Goal: Task Accomplishment & Management: Manage account settings

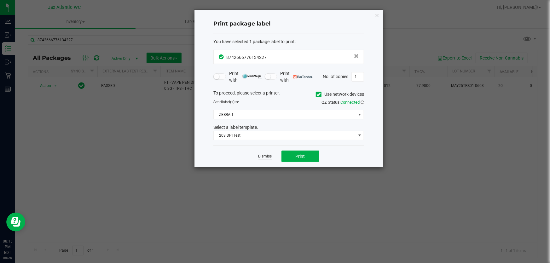
click at [261, 157] on link "Dismiss" at bounding box center [266, 156] width 14 height 5
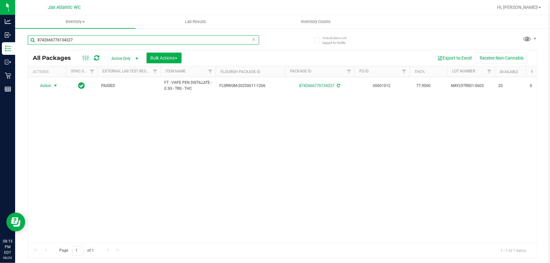
click at [91, 44] on input "8742666776134227" at bounding box center [144, 39] width 232 height 9
type input "1589921127439601"
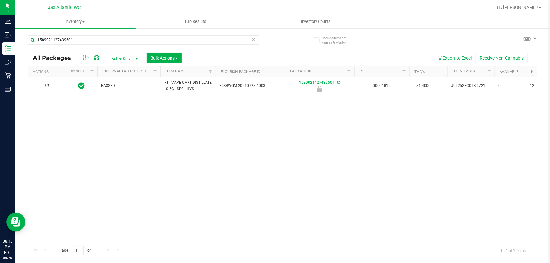
click at [54, 86] on div at bounding box center [47, 86] width 30 height 6
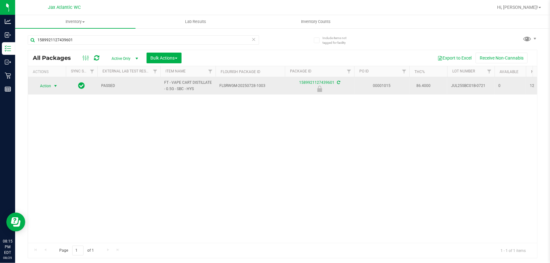
click at [57, 84] on span "select" at bounding box center [55, 86] width 5 height 5
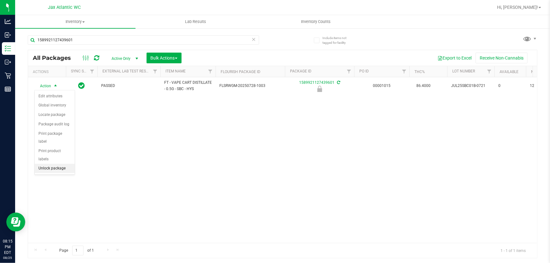
click at [57, 164] on li "Unlock package" at bounding box center [55, 168] width 40 height 9
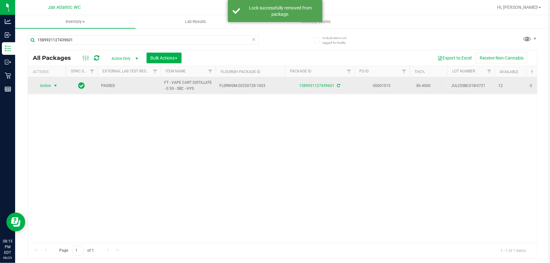
click at [50, 85] on span "Action" at bounding box center [42, 85] width 17 height 9
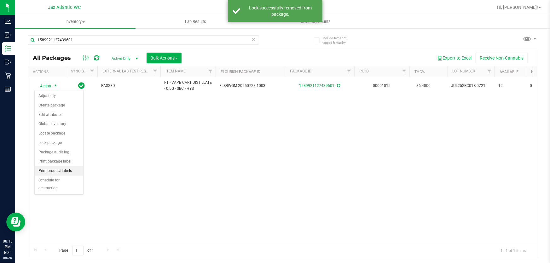
click at [62, 172] on li "Print product labels" at bounding box center [59, 171] width 49 height 9
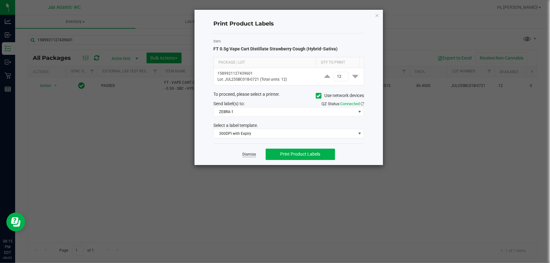
click at [254, 154] on link "Dismiss" at bounding box center [250, 154] width 14 height 5
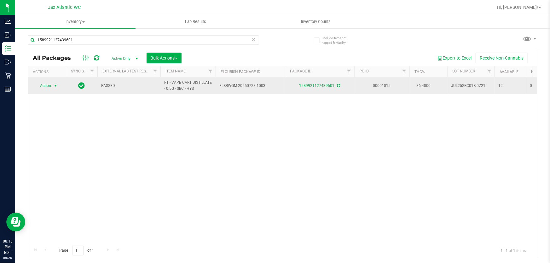
click at [55, 87] on span "select" at bounding box center [55, 85] width 5 height 5
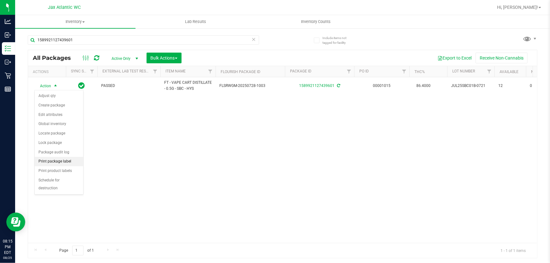
click at [63, 161] on li "Print package label" at bounding box center [59, 161] width 49 height 9
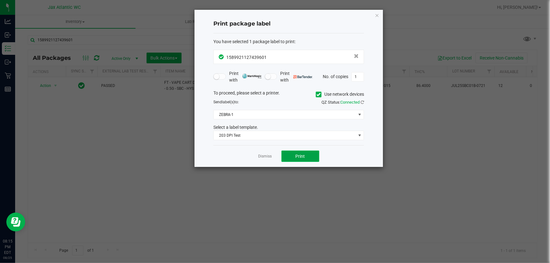
click at [287, 155] on button "Print" at bounding box center [301, 156] width 38 height 11
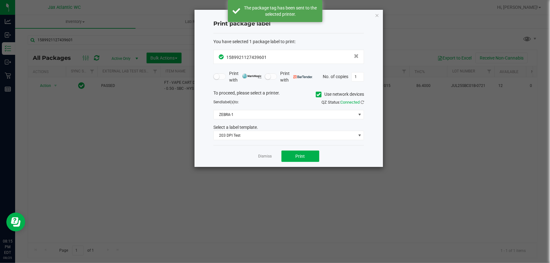
click at [168, 134] on ngb-modal-window "Print package label You have selected 1 package label to print : 15899211274396…" at bounding box center [277, 131] width 555 height 263
click at [108, 36] on ngb-modal-window "Print package label You have selected 1 package label to print : 15899211274396…" at bounding box center [277, 131] width 555 height 263
click at [374, 15] on div "Print package label You have selected 1 package label to print : 15899211274396…" at bounding box center [289, 88] width 189 height 157
click at [376, 14] on icon "button" at bounding box center [377, 15] width 4 height 8
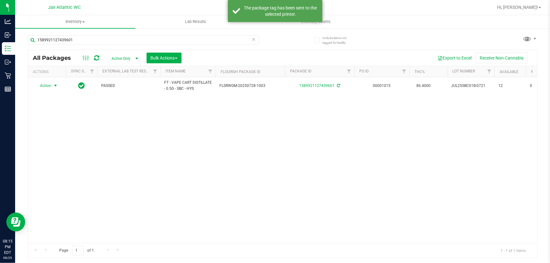
click at [184, 30] on div "1589921127439601" at bounding box center [155, 40] width 255 height 20
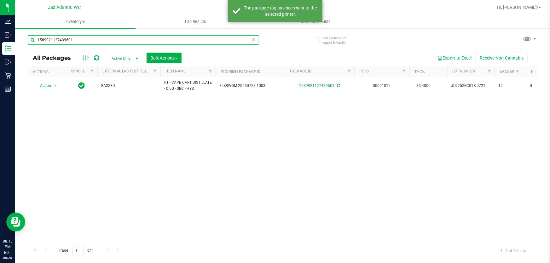
click at [179, 41] on input "1589921127439601" at bounding box center [144, 39] width 232 height 9
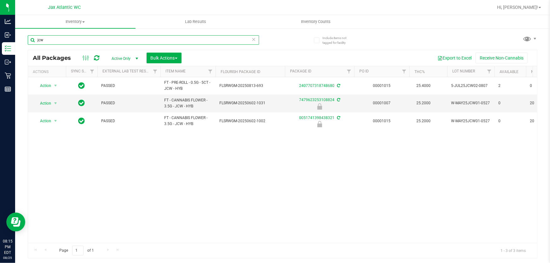
click at [65, 41] on input "jcw" at bounding box center [144, 39] width 232 height 9
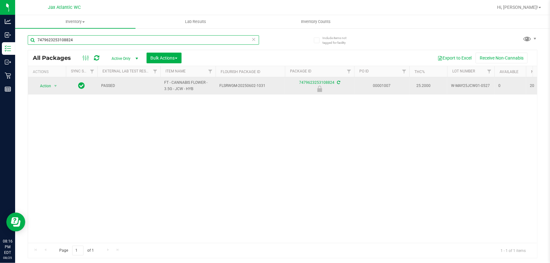
type input "7479623253108824"
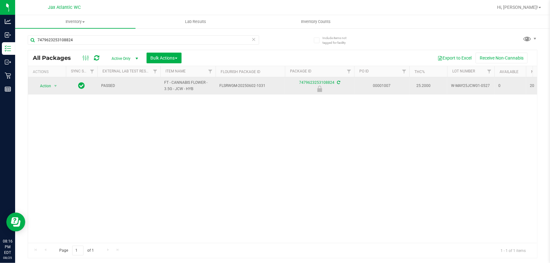
click at [63, 85] on td "Action Action Edit attributes Global inventory Locate package Package audit log…" at bounding box center [47, 85] width 38 height 17
click at [58, 85] on span "select" at bounding box center [55, 86] width 5 height 5
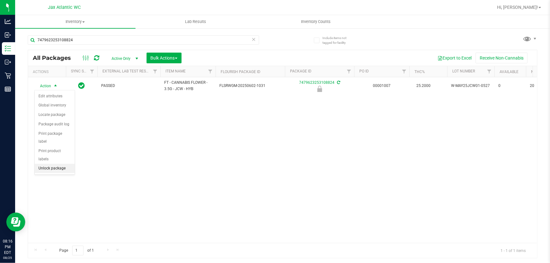
click at [51, 164] on li "Unlock package" at bounding box center [55, 168] width 40 height 9
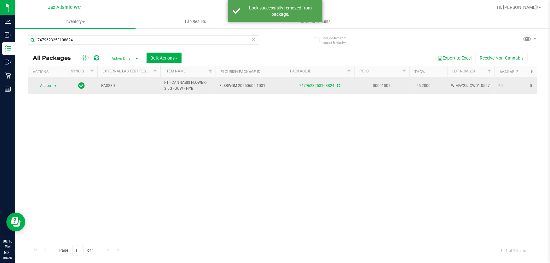
click at [56, 86] on span "select" at bounding box center [55, 85] width 5 height 5
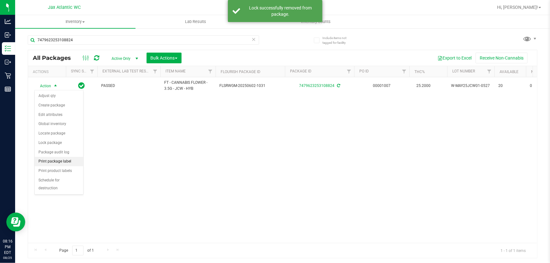
click at [69, 163] on li "Print package label" at bounding box center [59, 161] width 49 height 9
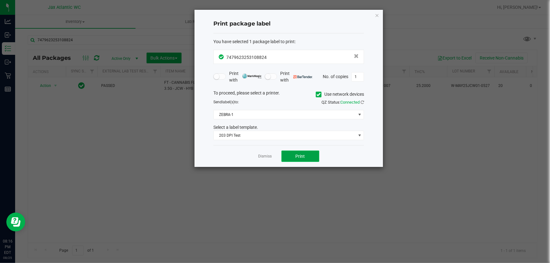
click at [293, 154] on button "Print" at bounding box center [301, 156] width 38 height 11
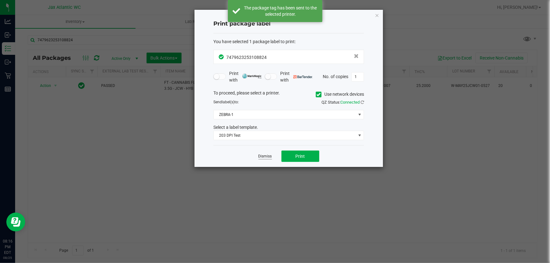
click at [264, 157] on link "Dismiss" at bounding box center [266, 156] width 14 height 5
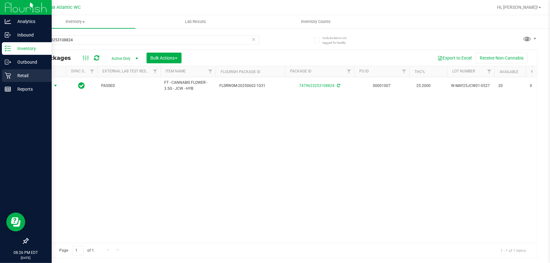
drag, startPoint x: 330, startPoint y: 8, endPoint x: 8, endPoint y: 75, distance: 328.8
click at [8, 75] on icon at bounding box center [8, 76] width 6 height 6
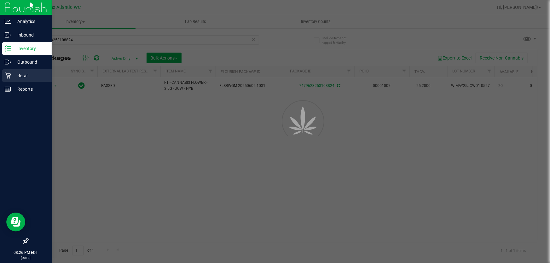
click at [9, 75] on icon at bounding box center [8, 76] width 6 height 6
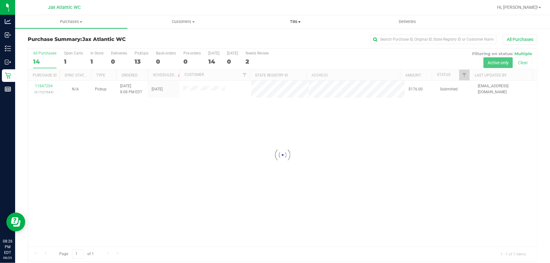
click at [304, 19] on span "Tills" at bounding box center [296, 22] width 112 height 6
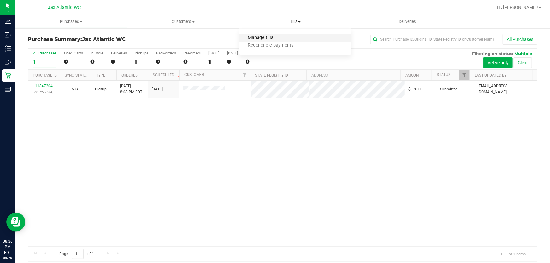
click at [268, 37] on span "Manage tills" at bounding box center [260, 37] width 43 height 5
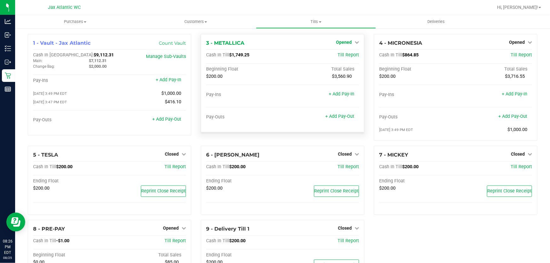
click at [344, 43] on span "Opened" at bounding box center [344, 42] width 16 height 5
click at [340, 55] on link "Close Till" at bounding box center [344, 55] width 17 height 5
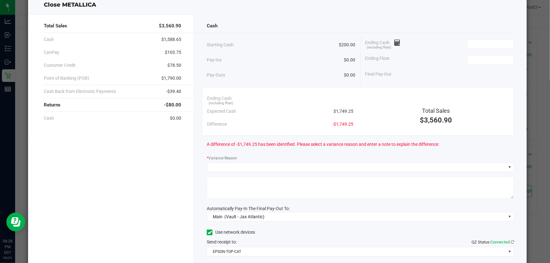
scroll to position [28, 0]
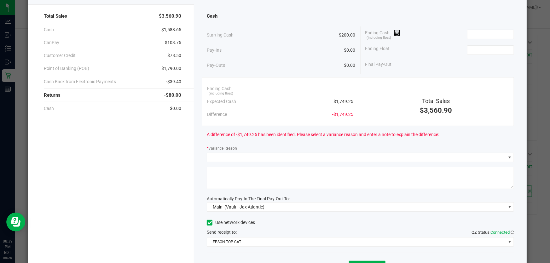
click at [129, 176] on div "Total Sales $3,560.90 Cash $1,588.65 CanPay $103.75 Customer Credit $78.50 Poin…" at bounding box center [111, 146] width 166 height 284
click at [503, 32] on input at bounding box center [491, 34] width 46 height 9
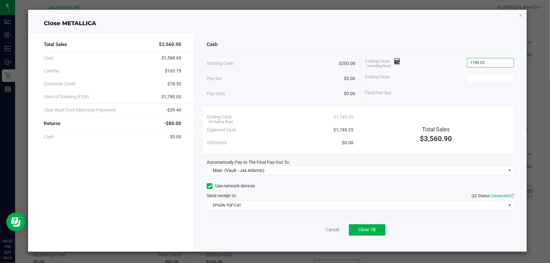
type input "$1,749.25"
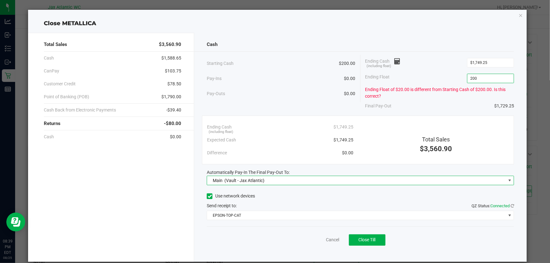
type input "$200.00"
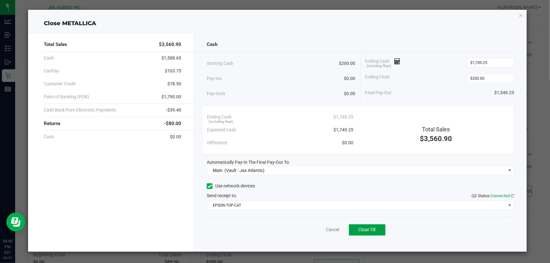
click at [357, 227] on button "Close Till" at bounding box center [367, 230] width 37 height 11
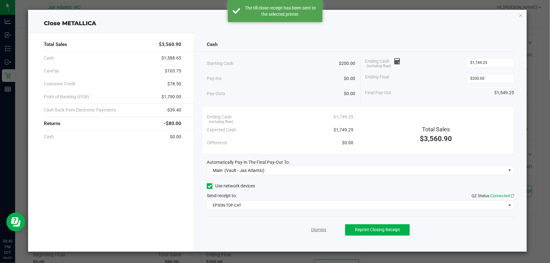
click at [321, 228] on link "Dismiss" at bounding box center [318, 230] width 15 height 7
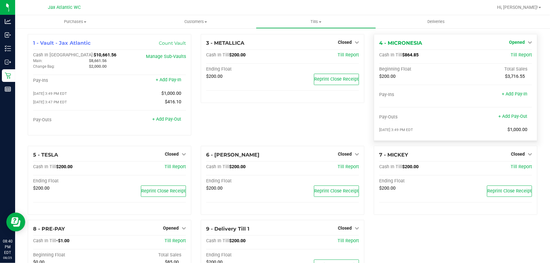
click at [510, 40] on span "Opened" at bounding box center [517, 42] width 16 height 5
click at [509, 55] on link "Close Till" at bounding box center [517, 55] width 17 height 5
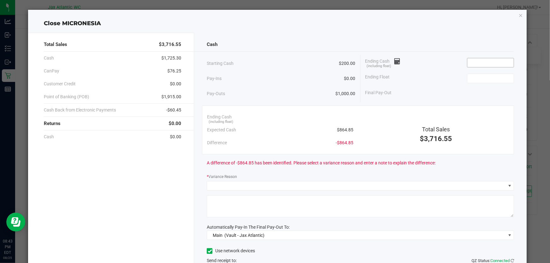
click at [496, 64] on input at bounding box center [491, 62] width 46 height 9
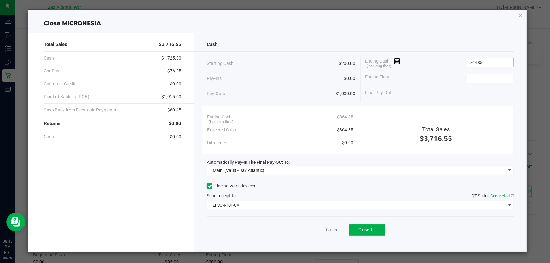
type input "$864.85"
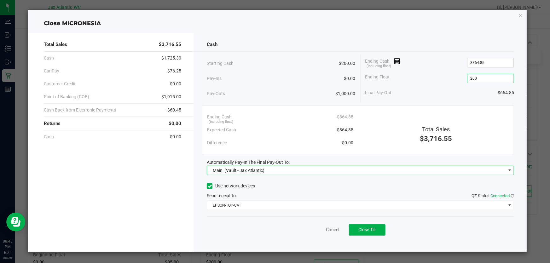
type input "$200.00"
click at [373, 229] on span "Close Till" at bounding box center [367, 229] width 17 height 5
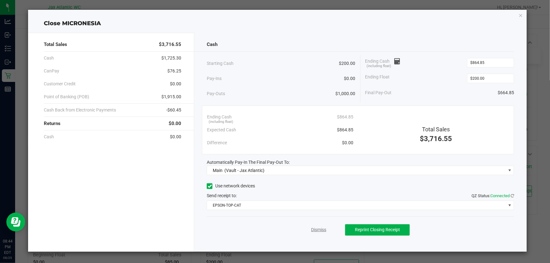
click at [318, 232] on link "Dismiss" at bounding box center [318, 230] width 15 height 7
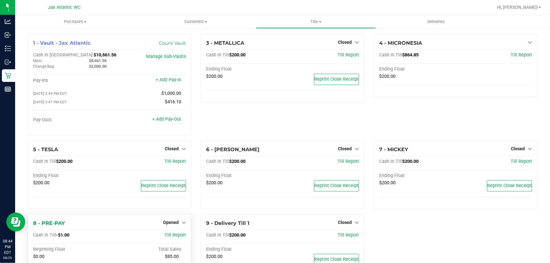
scroll to position [61, 0]
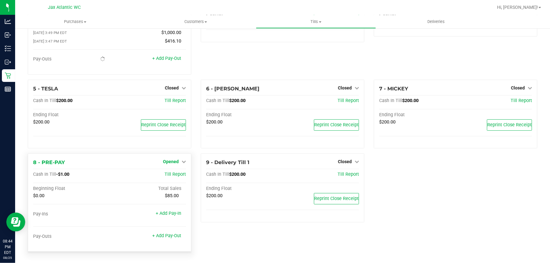
click at [164, 162] on span "Opened" at bounding box center [171, 161] width 16 height 5
click at [167, 175] on link "Close Till" at bounding box center [171, 175] width 17 height 5
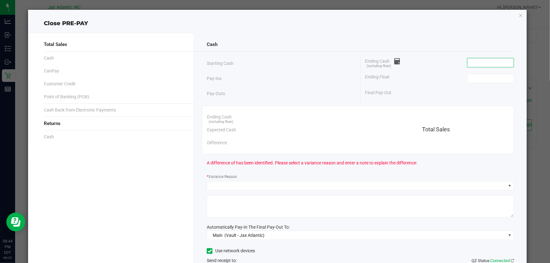
click at [479, 63] on input at bounding box center [491, 62] width 46 height 9
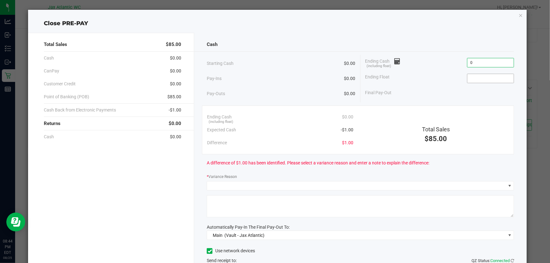
type input "$0.00"
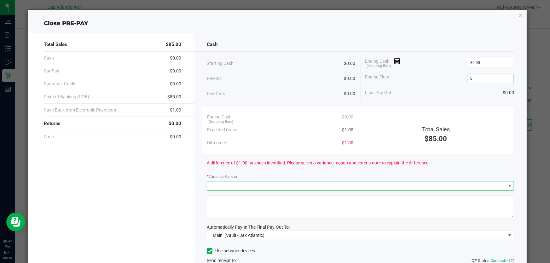
type input "$0.00"
click at [227, 189] on span at bounding box center [356, 186] width 299 height 9
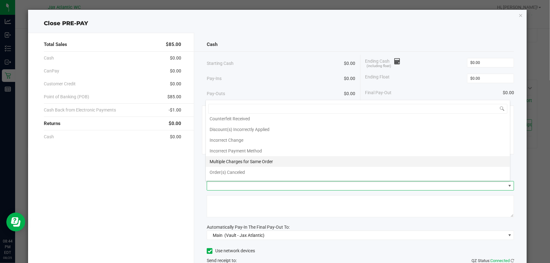
scroll to position [22, 0]
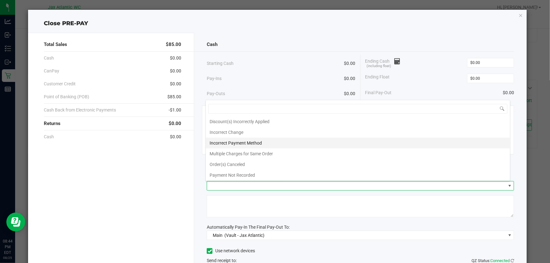
click at [247, 142] on li "Incorrect Payment Method" at bounding box center [358, 143] width 304 height 11
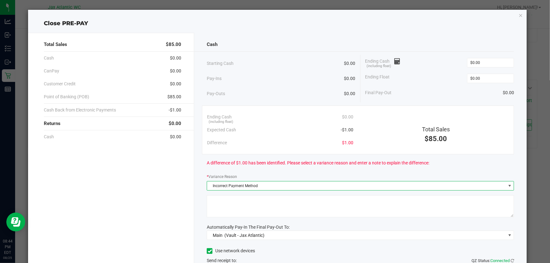
click at [238, 198] on textarea at bounding box center [361, 207] width 308 height 22
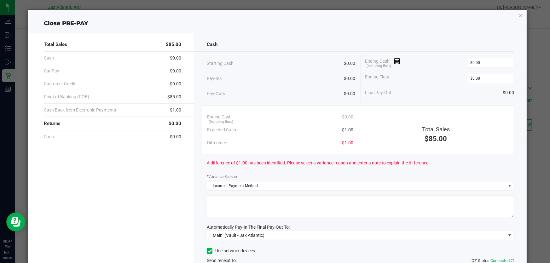
click at [217, 202] on textarea at bounding box center [361, 207] width 308 height 22
click at [217, 200] on textarea at bounding box center [361, 207] width 308 height 22
click at [218, 198] on textarea at bounding box center [361, 207] width 308 height 22
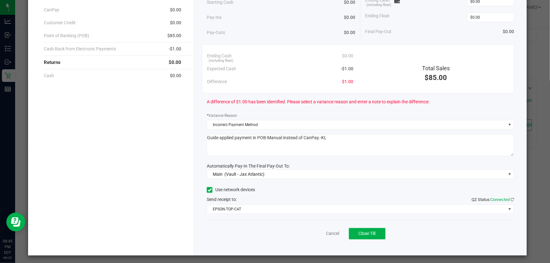
scroll to position [63, 0]
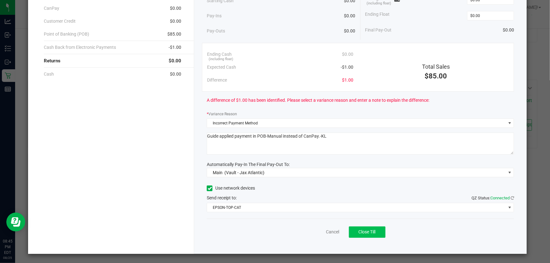
type textarea "Guide applied payment in POB-Manual instead of CanPay.-KL"
click at [371, 232] on span "Close Till" at bounding box center [367, 232] width 17 height 5
click at [311, 232] on link "Dismiss" at bounding box center [318, 232] width 15 height 7
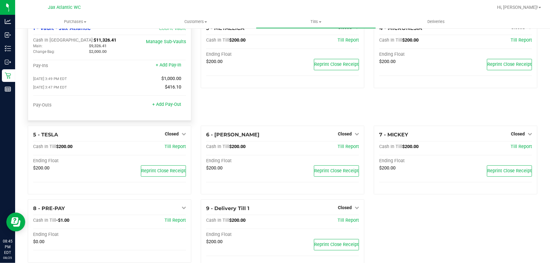
scroll to position [0, 0]
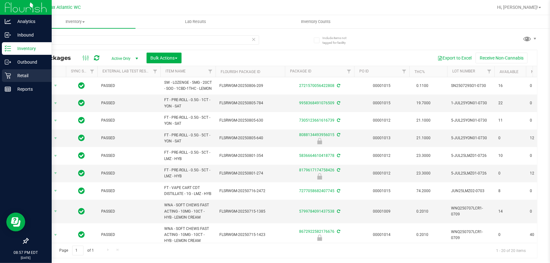
click at [11, 78] on p "Retail" at bounding box center [30, 76] width 38 height 8
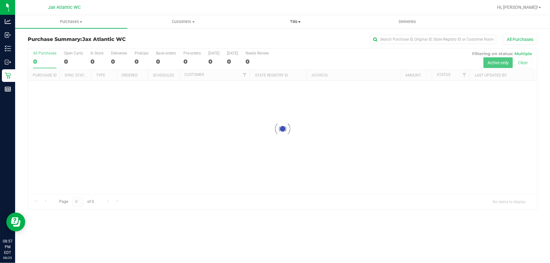
click at [296, 24] on span "Tills" at bounding box center [296, 22] width 112 height 6
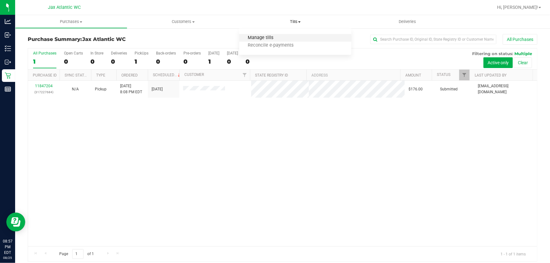
click at [269, 38] on span "Manage tills" at bounding box center [260, 37] width 43 height 5
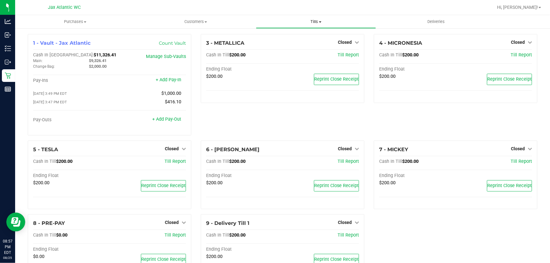
click at [319, 21] on span "Tills" at bounding box center [316, 22] width 120 height 6
click at [280, 46] on span "Reconcile e-payments" at bounding box center [287, 45] width 63 height 5
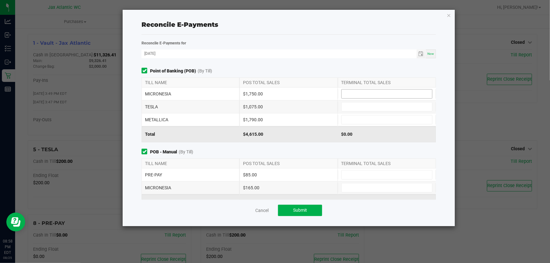
click at [373, 94] on input at bounding box center [387, 94] width 91 height 9
click at [350, 172] on input at bounding box center [387, 175] width 91 height 9
click at [382, 174] on input at bounding box center [387, 175] width 91 height 9
type input "$85.00"
click at [347, 90] on input at bounding box center [387, 94] width 91 height 9
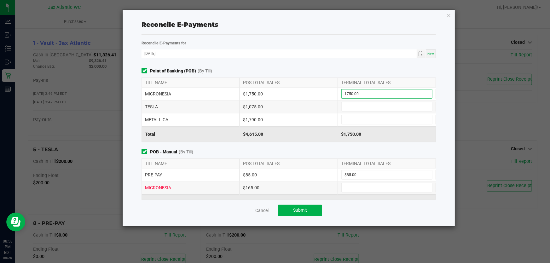
type input "$1,750.00"
type input "$1,075.00"
type input "$1,790.00"
type input "$85.00"
type input "$165.00"
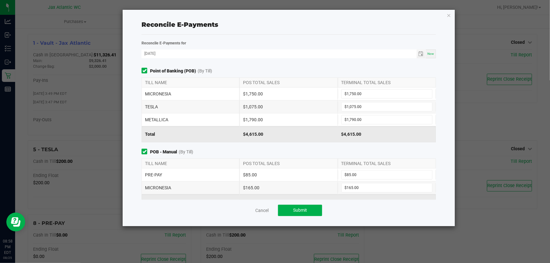
scroll to position [52, 0]
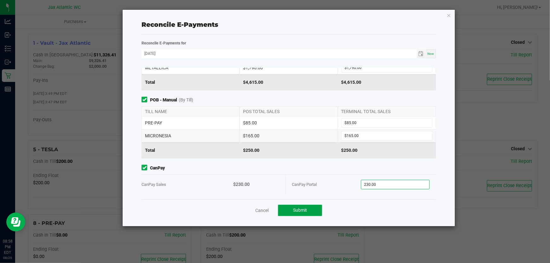
type input "$230.00"
click at [295, 208] on span "Submit" at bounding box center [300, 210] width 14 height 5
